Goal: Information Seeking & Learning: Stay updated

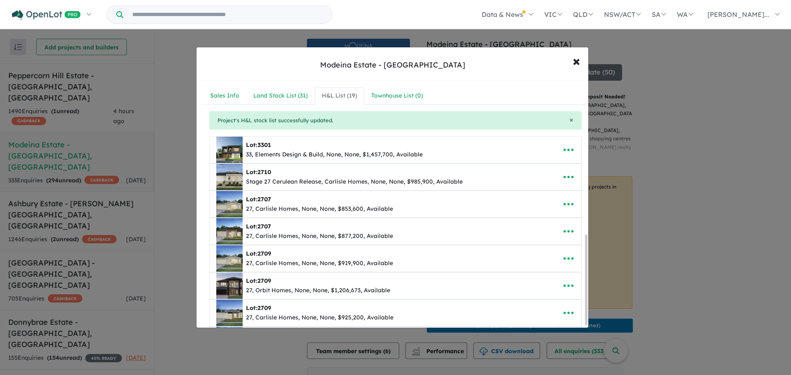
scroll to position [425, 0]
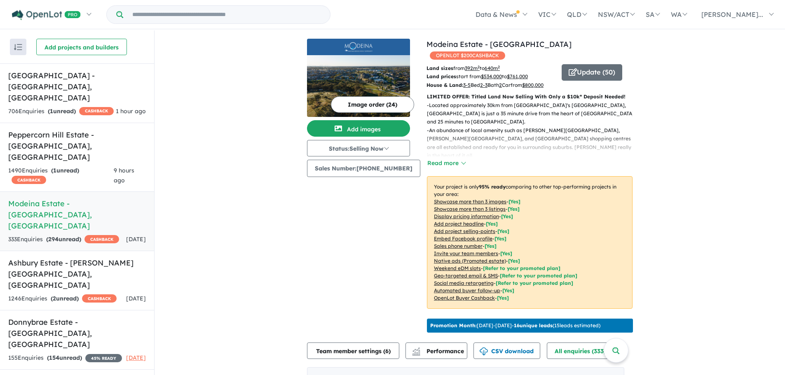
click at [96, 198] on link "Modeina Estate - Burnside , VIC 333 Enquir ies ( 294 unread) CASHBACK 1 day ago" at bounding box center [77, 221] width 154 height 60
click at [587, 66] on button "Update ( 50 )" at bounding box center [591, 72] width 61 height 16
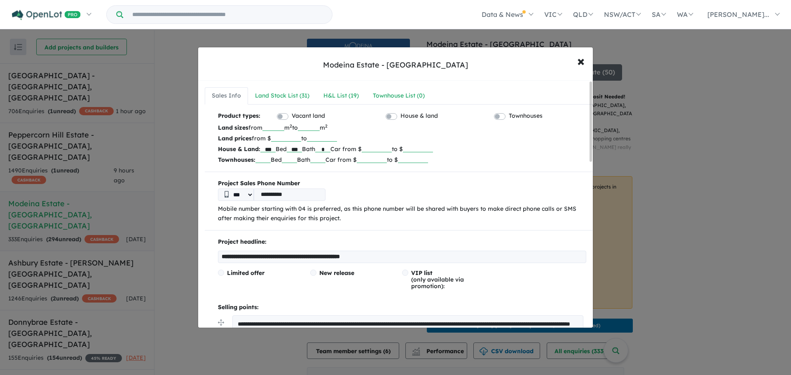
click at [286, 93] on div "Land Stock List ( 31 )" at bounding box center [282, 96] width 54 height 10
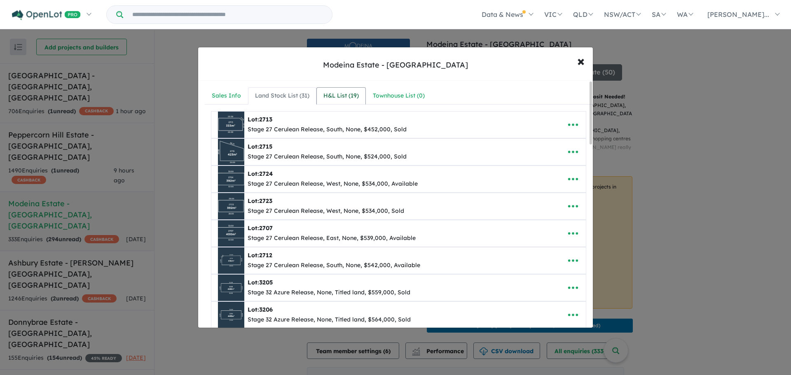
click at [334, 90] on link "H&L List ( 19 )" at bounding box center [340, 95] width 49 height 17
